Goal: Task Accomplishment & Management: Manage account settings

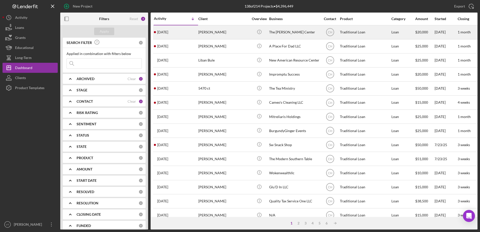
click at [204, 33] on div "[PERSON_NAME]" at bounding box center [223, 32] width 50 height 13
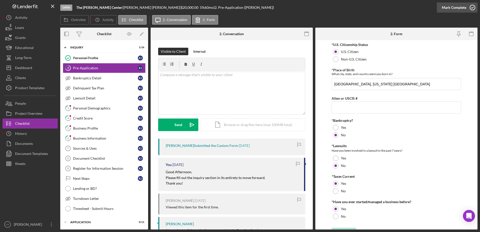
click at [467, 10] on icon "button" at bounding box center [472, 7] width 13 height 13
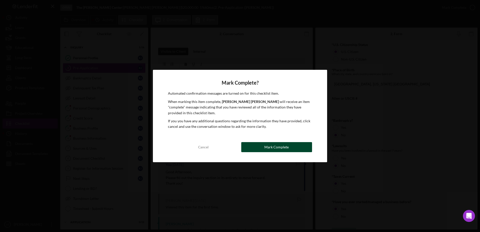
click at [299, 151] on button "Mark Complete" at bounding box center [276, 147] width 71 height 10
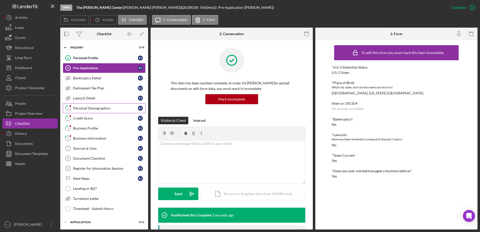
click at [106, 107] on div "Personal Demographics" at bounding box center [105, 108] width 65 height 4
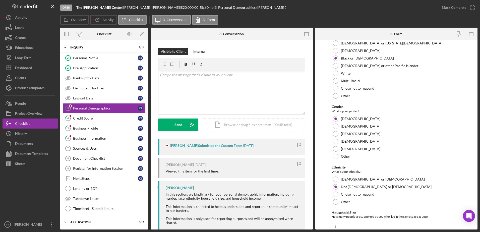
scroll to position [31, 0]
click at [470, 9] on icon "button" at bounding box center [472, 7] width 13 height 13
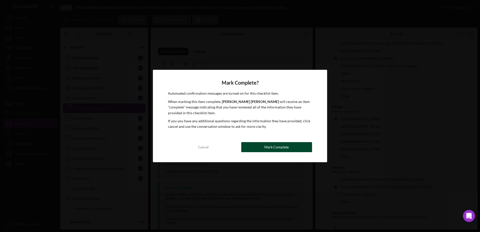
click at [303, 151] on button "Mark Complete" at bounding box center [276, 147] width 71 height 10
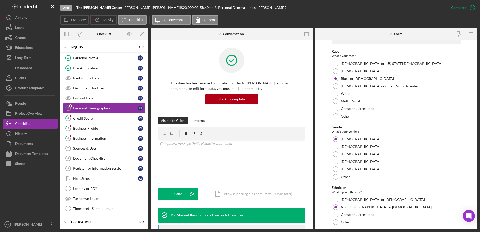
scroll to position [51, 0]
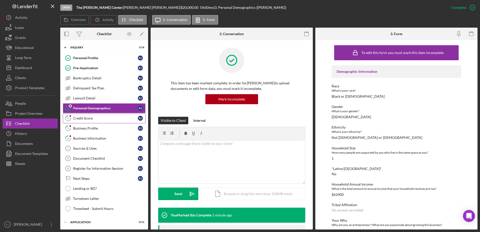
click at [105, 121] on link "4 Credit Score K J" at bounding box center [104, 118] width 83 height 10
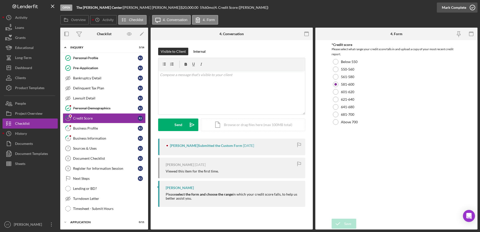
click at [471, 8] on icon "button" at bounding box center [472, 7] width 13 height 13
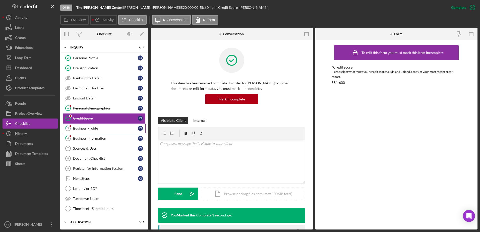
click at [123, 128] on div "Business Profile" at bounding box center [105, 128] width 65 height 4
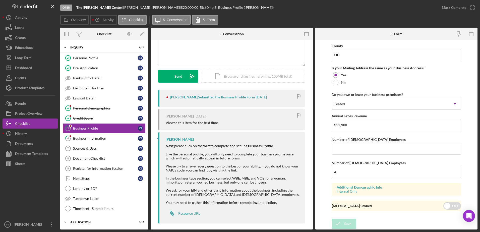
scroll to position [52, 0]
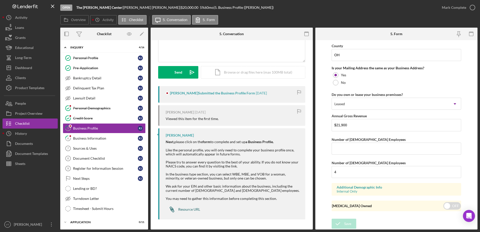
click at [193, 207] on div "Resource URL" at bounding box center [189, 209] width 22 height 4
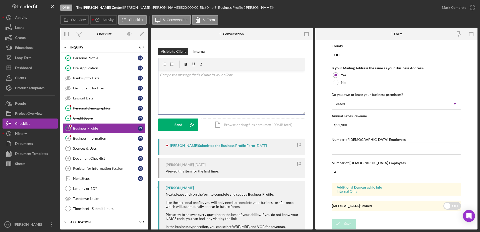
click at [188, 73] on p at bounding box center [232, 75] width 144 height 6
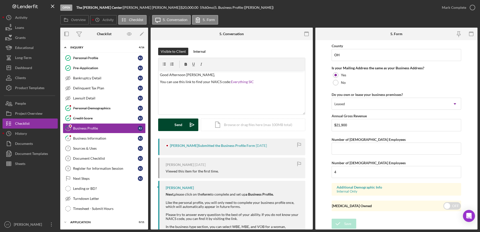
click at [175, 124] on div "Send" at bounding box center [178, 124] width 8 height 13
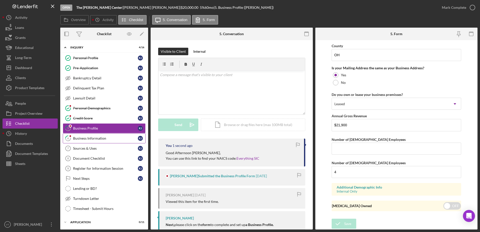
click at [119, 138] on div "Business Information" at bounding box center [105, 138] width 65 height 4
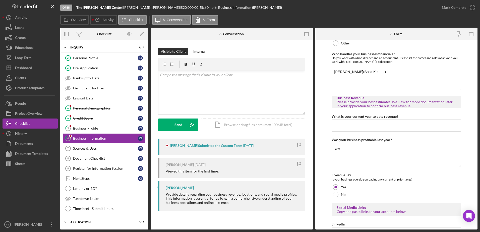
scroll to position [90, 0]
click at [258, 100] on div "v Color teal Color pink Remove color Add row above Add row below Add column bef…" at bounding box center [231, 93] width 147 height 44
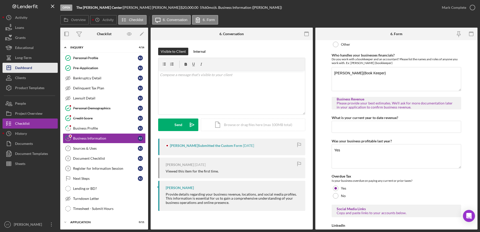
click at [36, 64] on button "Icon/Dashboard Dashboard" at bounding box center [30, 68] width 55 height 10
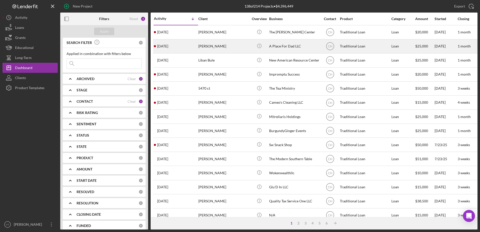
click at [225, 43] on div "[PERSON_NAME]" at bounding box center [223, 46] width 50 height 13
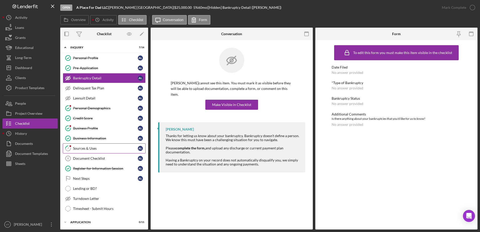
click at [106, 146] on link "7 Sources & Uses A L" at bounding box center [104, 148] width 83 height 10
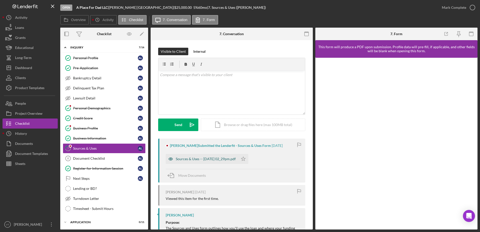
click at [223, 159] on div "Sources & Uses -- [DATE] 02_29pm.pdf" at bounding box center [206, 159] width 60 height 4
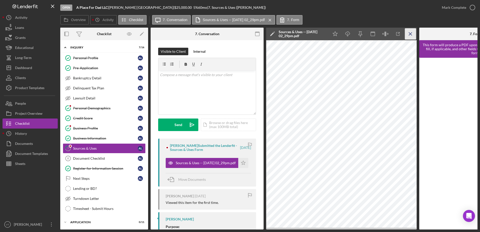
click at [411, 35] on icon "Icon/Menu Close" at bounding box center [410, 33] width 11 height 11
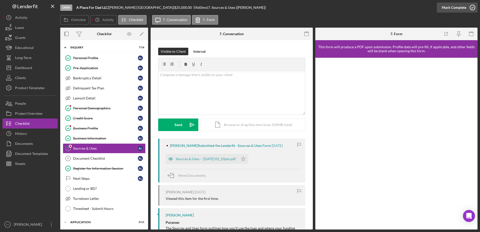
click at [470, 7] on icon "button" at bounding box center [472, 7] width 13 height 13
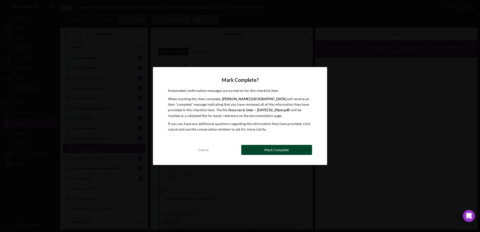
click at [276, 151] on div "Mark Complete" at bounding box center [276, 150] width 24 height 10
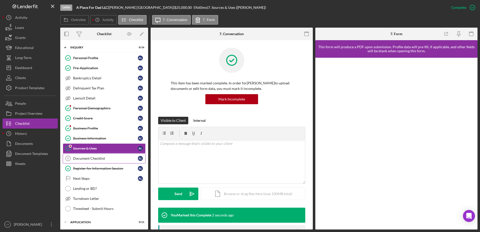
click at [98, 156] on link "Document Checklist 8 Document Checklist A L" at bounding box center [104, 158] width 83 height 10
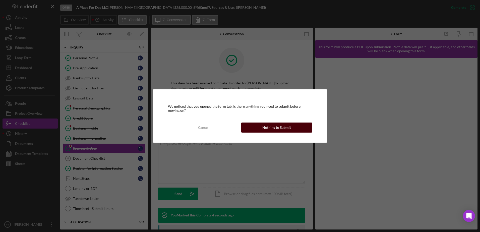
click at [255, 128] on button "Nothing to Submit" at bounding box center [276, 127] width 71 height 10
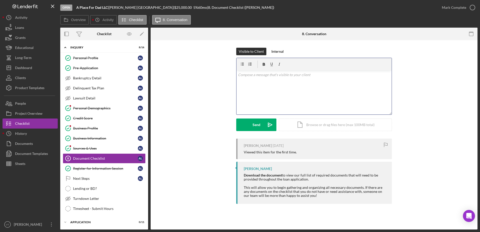
click at [312, 88] on div "v Color teal Color pink Remove color Add row above Add row below Add column bef…" at bounding box center [313, 93] width 155 height 44
click at [311, 124] on div "Icon/Document Browse or drag files here (max 100MB total) Tap to choose files o…" at bounding box center [335, 124] width 113 height 13
click at [254, 88] on div "v Color teal Color pink Remove color Add row above Add row below Add column bef…" at bounding box center [313, 83] width 155 height 25
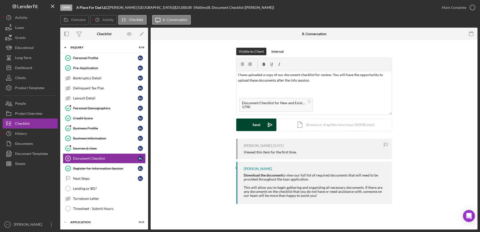
click at [253, 120] on div "Send" at bounding box center [256, 124] width 8 height 13
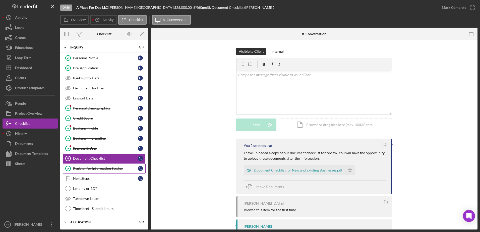
click at [113, 167] on div "Register for Information Session" at bounding box center [105, 168] width 65 height 4
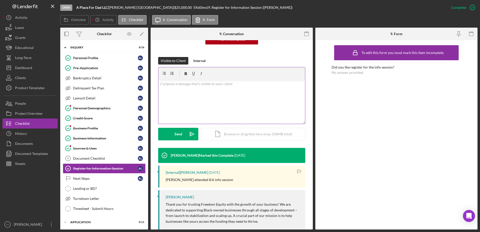
scroll to position [58, 0]
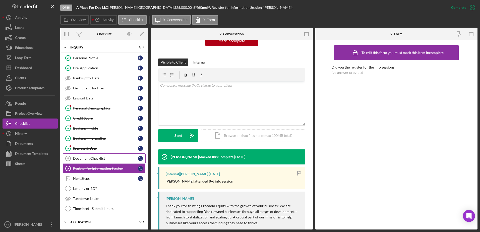
click at [124, 159] on div "Document Checklist" at bounding box center [105, 158] width 65 height 4
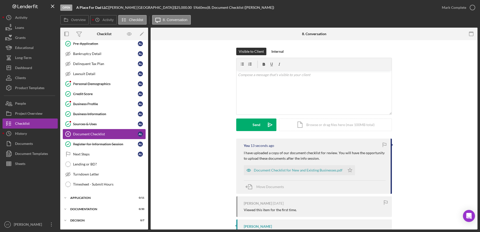
scroll to position [25, 0]
click at [117, 151] on link "Next Steps Next Steps A L" at bounding box center [104, 154] width 83 height 10
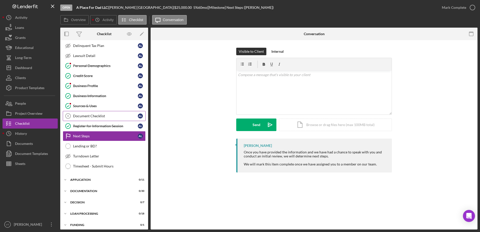
scroll to position [43, 0]
click at [246, 83] on div "v Color teal Color pink Remove color Add row above Add row below Add column bef…" at bounding box center [313, 93] width 155 height 44
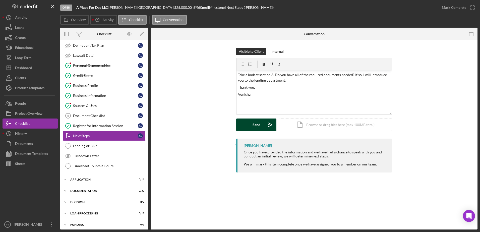
click at [255, 120] on div "Send" at bounding box center [256, 124] width 8 height 13
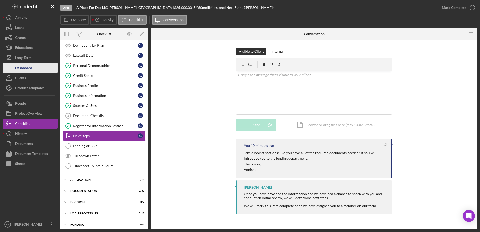
click at [38, 65] on button "Icon/Dashboard Dashboard" at bounding box center [30, 68] width 55 height 10
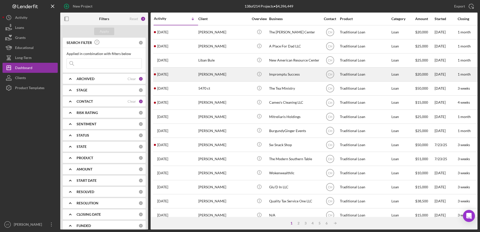
click at [174, 72] on div "[DATE] [PERSON_NAME]" at bounding box center [176, 74] width 44 height 13
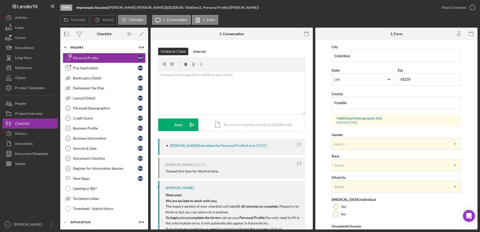
scroll to position [117, 0]
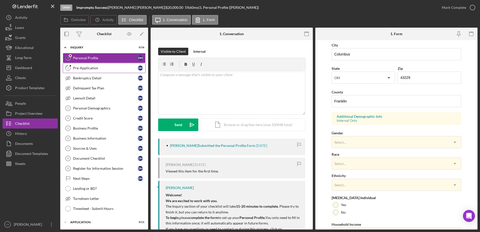
click at [108, 71] on link "2 Pre-Application [PERSON_NAME]" at bounding box center [104, 68] width 83 height 10
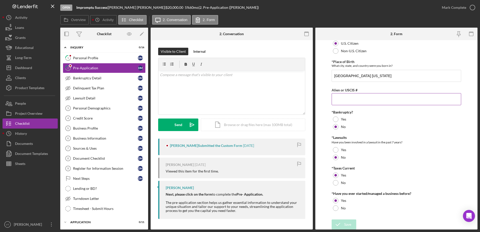
scroll to position [9, 0]
click at [472, 7] on icon "button" at bounding box center [472, 7] width 13 height 13
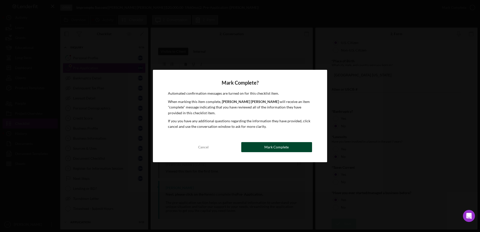
click at [290, 146] on button "Mark Complete" at bounding box center [276, 147] width 71 height 10
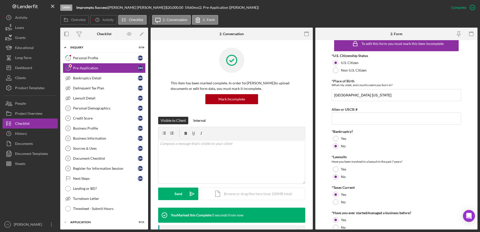
scroll to position [29, 0]
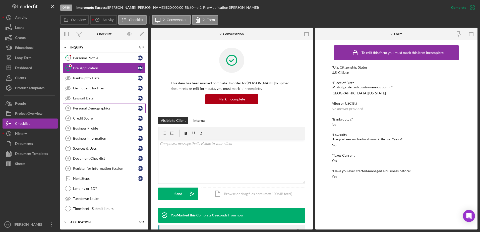
click at [105, 110] on div "Personal Demographics" at bounding box center [105, 108] width 65 height 4
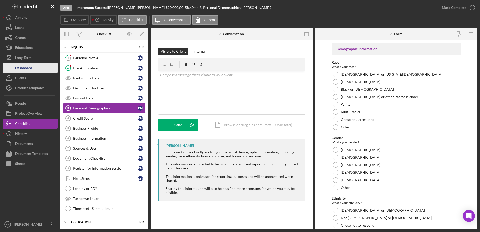
click at [30, 66] on div "Dashboard" at bounding box center [23, 68] width 17 height 11
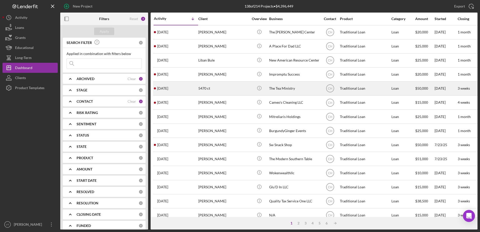
click at [225, 86] on div "5470 ct" at bounding box center [223, 88] width 50 height 13
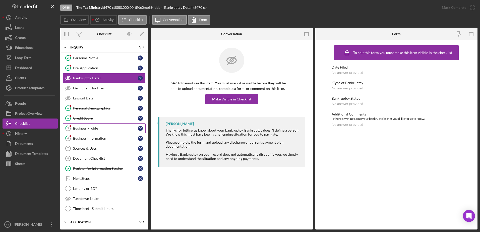
click at [101, 130] on div "Business Profile" at bounding box center [105, 128] width 65 height 4
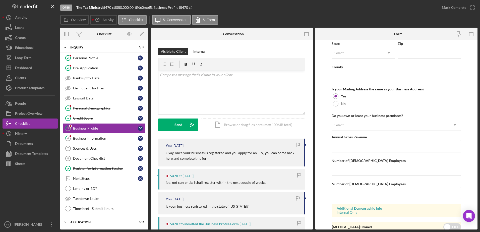
scroll to position [348, 0]
click at [32, 72] on button "Icon/Dashboard Dashboard" at bounding box center [30, 68] width 55 height 10
